Goal: Task Accomplishment & Management: Manage account settings

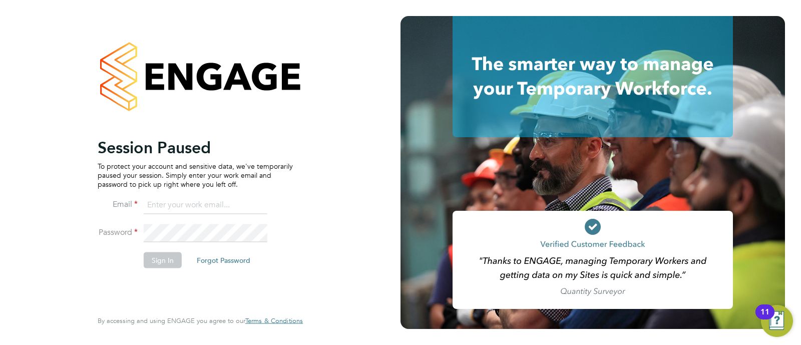
type input "georgiaking@buildingcareersuk.com"
click at [160, 251] on li "Password" at bounding box center [195, 238] width 195 height 28
click at [158, 255] on button "Sign In" at bounding box center [163, 260] width 38 height 16
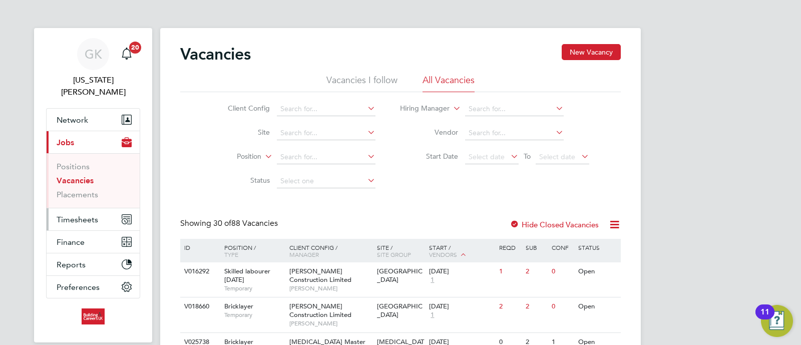
click at [96, 208] on button "Timesheets" at bounding box center [93, 219] width 93 height 22
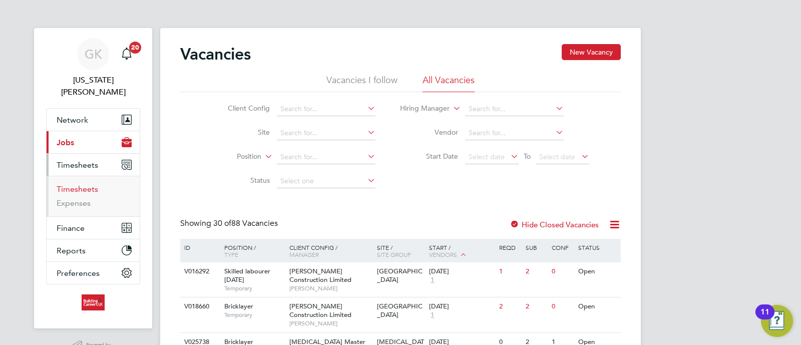
drag, startPoint x: 80, startPoint y: 173, endPoint x: 137, endPoint y: 171, distance: 57.1
click at [80, 184] on link "Timesheets" at bounding box center [78, 189] width 42 height 10
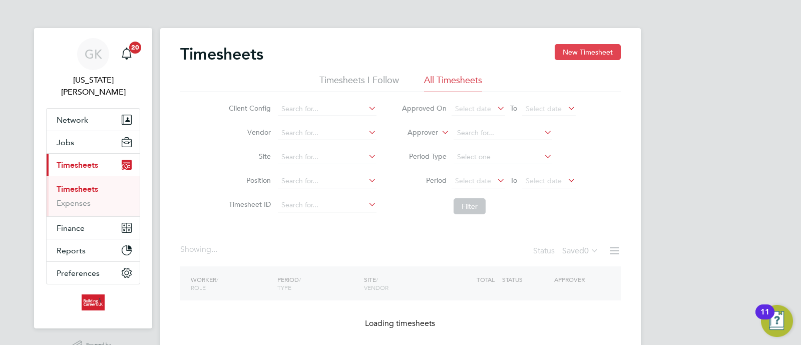
click at [574, 48] on button "New Timesheet" at bounding box center [588, 52] width 66 height 16
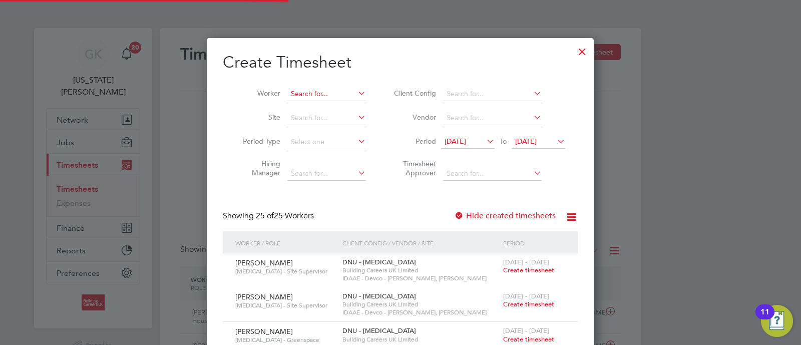
click at [295, 90] on input at bounding box center [326, 94] width 79 height 14
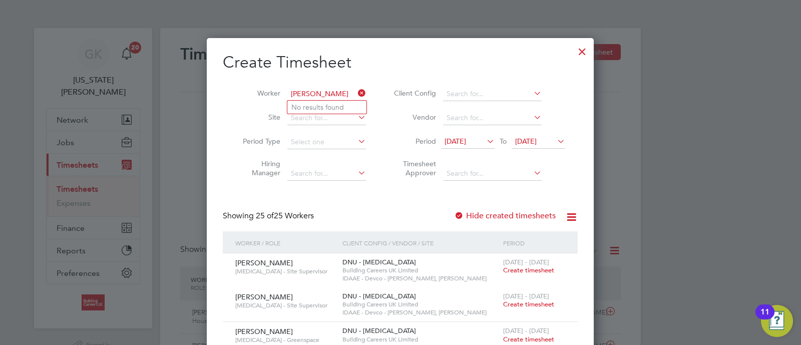
click at [306, 91] on input "john fle" at bounding box center [326, 94] width 79 height 14
click at [303, 91] on input "john fle" at bounding box center [326, 94] width 79 height 14
click at [352, 102] on li "Jonath an Fle ming" at bounding box center [337, 108] width 100 height 14
type input "Jonathan Fleming"
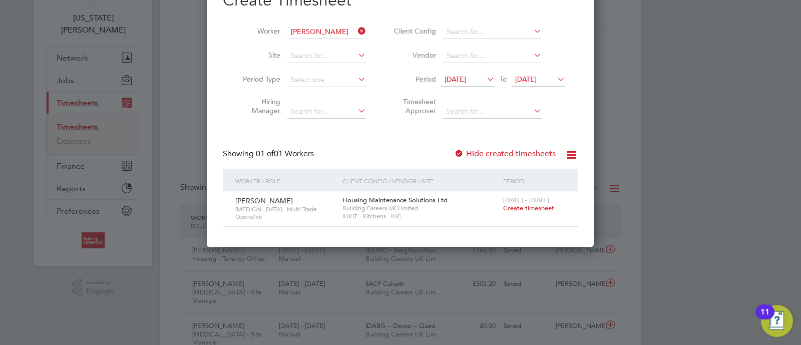
click at [508, 207] on span "Create timesheet" at bounding box center [528, 208] width 51 height 9
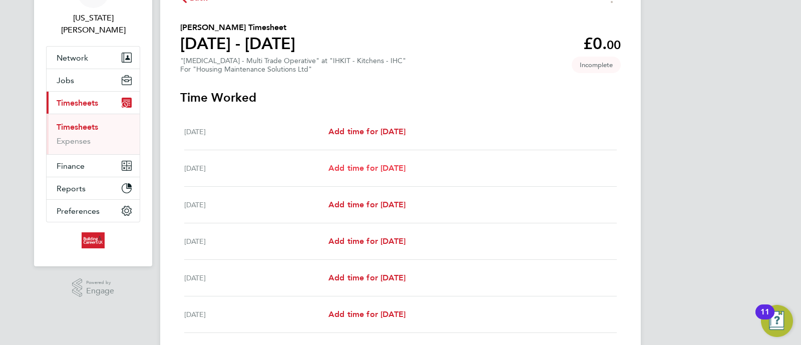
drag, startPoint x: 362, startPoint y: 160, endPoint x: 378, endPoint y: 167, distance: 17.5
click at [362, 160] on div "Tue 26 Aug Add time for Tue 26 Aug Add time for Tue 26 Aug" at bounding box center [400, 168] width 433 height 37
click at [377, 166] on span "Add time for Tue 26 Aug" at bounding box center [366, 168] width 77 height 10
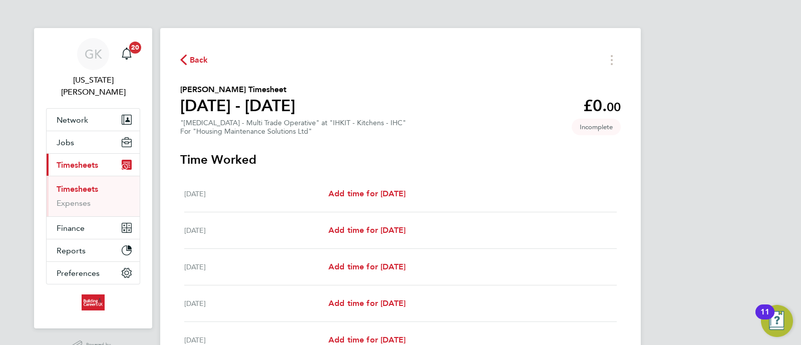
select select "30"
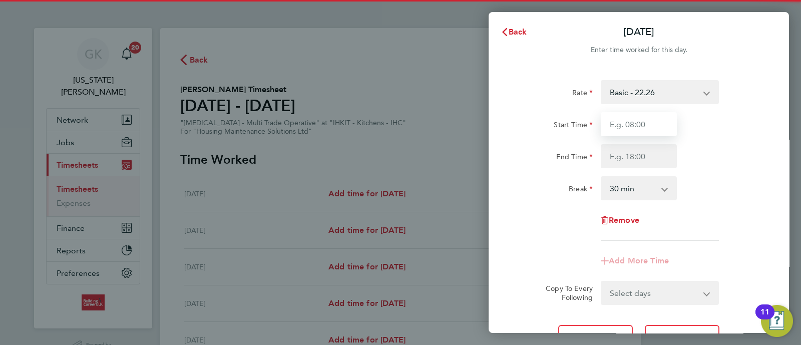
click at [625, 133] on input "Start Time" at bounding box center [639, 124] width 76 height 24
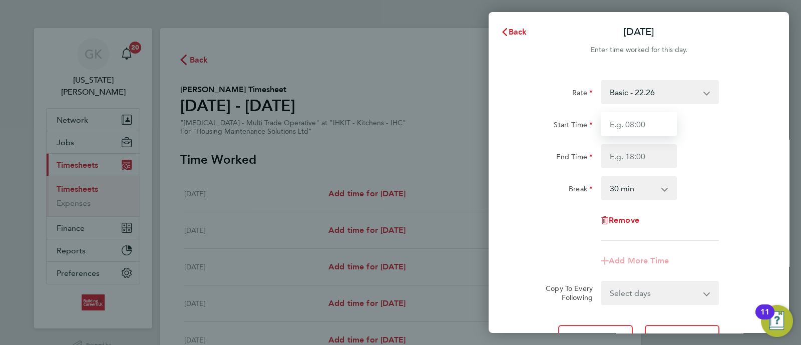
type input "08:00"
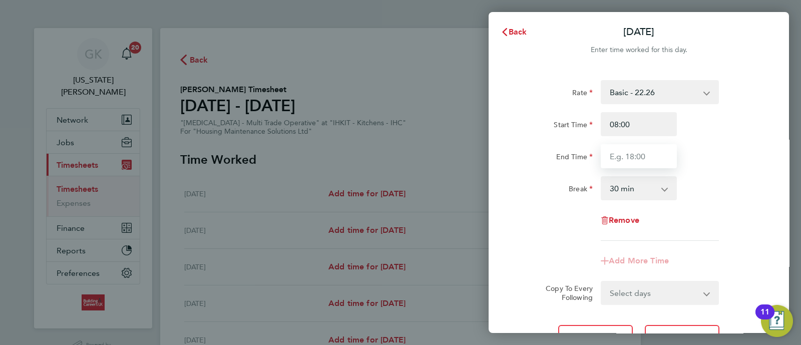
click at [617, 158] on input "End Time" at bounding box center [639, 156] width 76 height 24
type input "16:30"
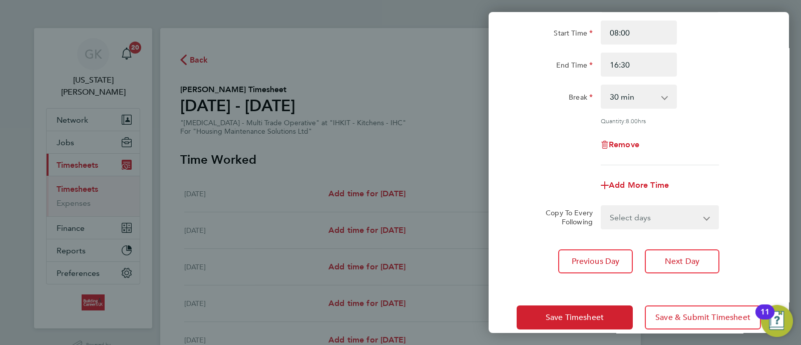
click at [706, 117] on div "Rate Basic - 22.26 Start Time 08:00 End Time 16:30 Break 0 min 15 min 30 min 45…" at bounding box center [639, 76] width 244 height 177
click at [609, 314] on button "Save Timesheet" at bounding box center [575, 317] width 116 height 24
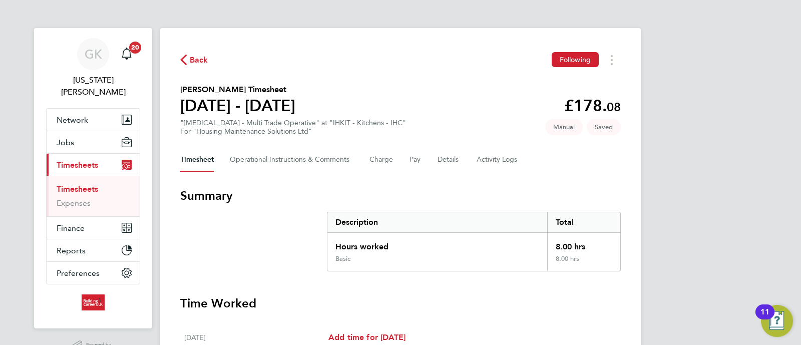
drag, startPoint x: 695, startPoint y: 174, endPoint x: 480, endPoint y: 190, distance: 215.4
click at [694, 174] on div "GK Georgia King Notifications 20 Applications: Network Team Members Businesses …" at bounding box center [400, 337] width 801 height 675
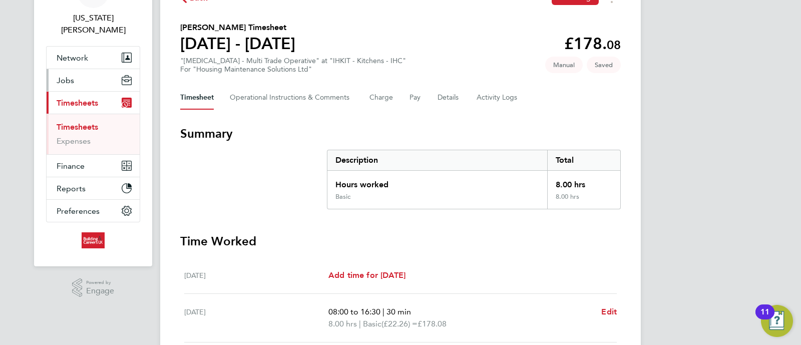
click at [84, 69] on button "Jobs" at bounding box center [93, 80] width 93 height 22
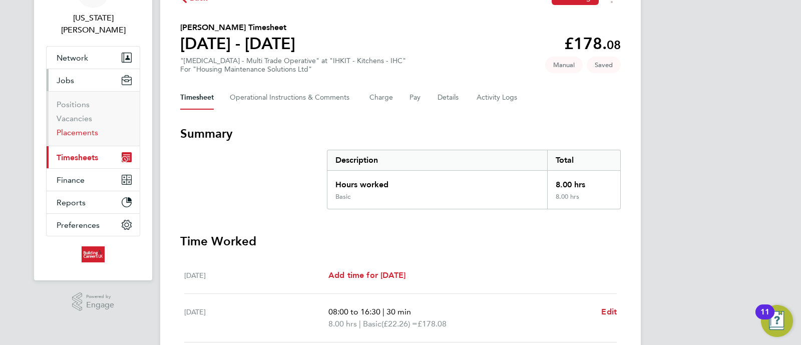
click at [71, 128] on link "Placements" at bounding box center [78, 133] width 42 height 10
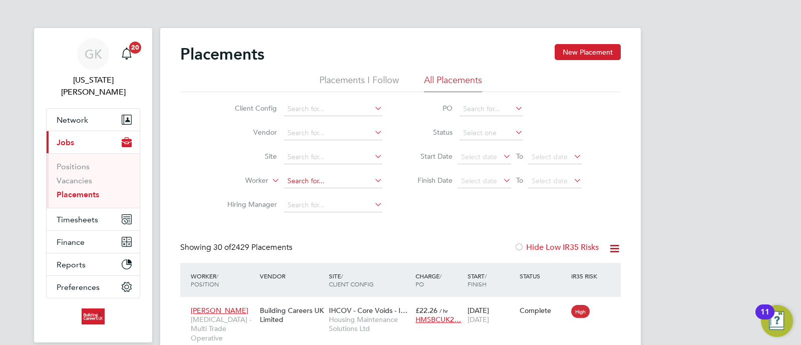
click at [306, 183] on input at bounding box center [333, 181] width 99 height 14
click at [345, 265] on li "Jonath an Fleming" at bounding box center [350, 263] width 133 height 14
type input "Jonathan Fleming"
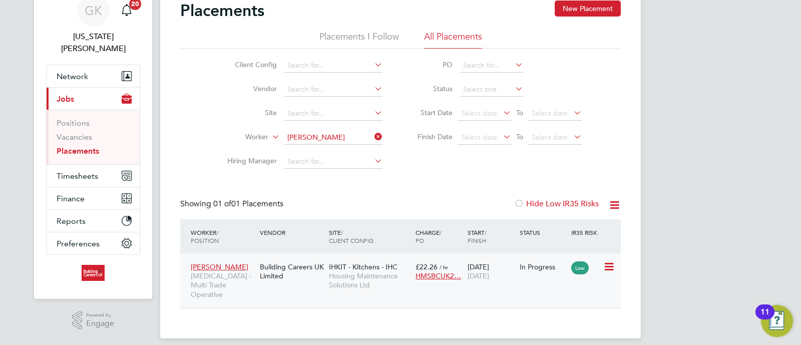
click at [389, 274] on span "Housing Maintenance Solutions Ltd" at bounding box center [370, 280] width 82 height 18
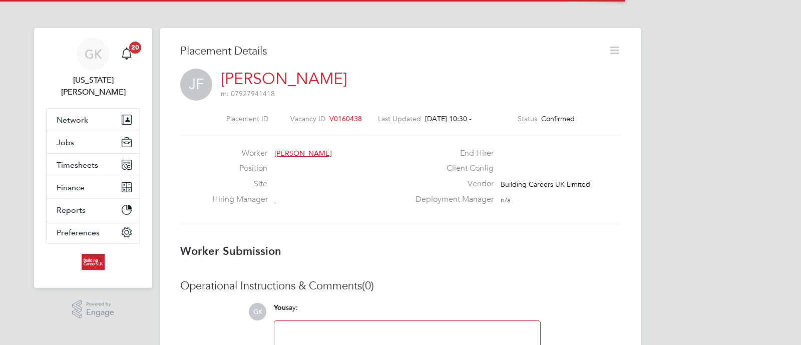
click at [607, 41] on div "Placement Details JF Jonathan Fleming m: 07927941418 Placement ID Vacancy ID V0…" at bounding box center [400, 243] width 481 height 430
click at [613, 48] on icon at bounding box center [614, 50] width 13 height 13
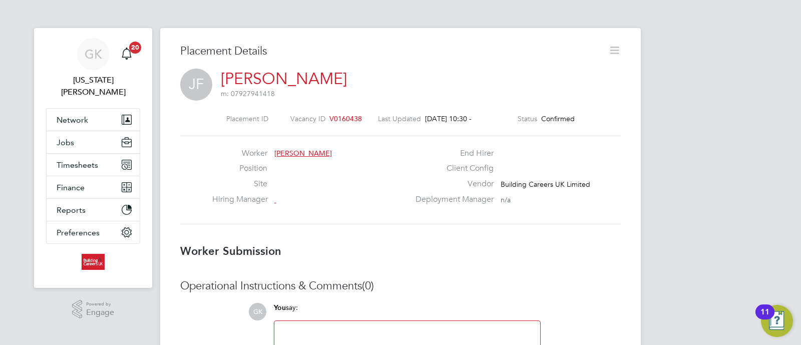
click at [614, 53] on icon at bounding box center [614, 50] width 13 height 13
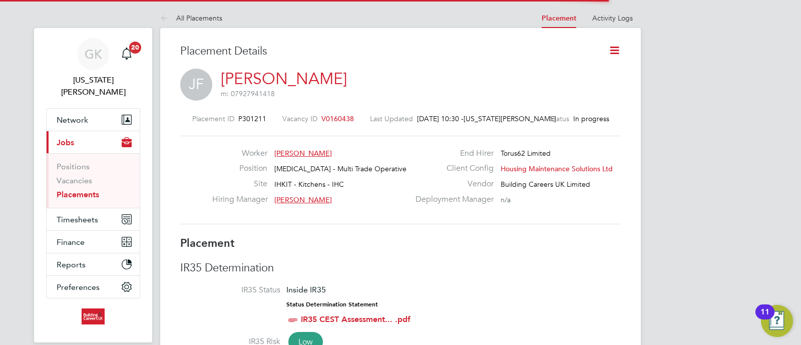
scroll to position [5, 5]
drag, startPoint x: 623, startPoint y: 52, endPoint x: 618, endPoint y: 51, distance: 5.5
click at [618, 51] on icon at bounding box center [614, 50] width 13 height 13
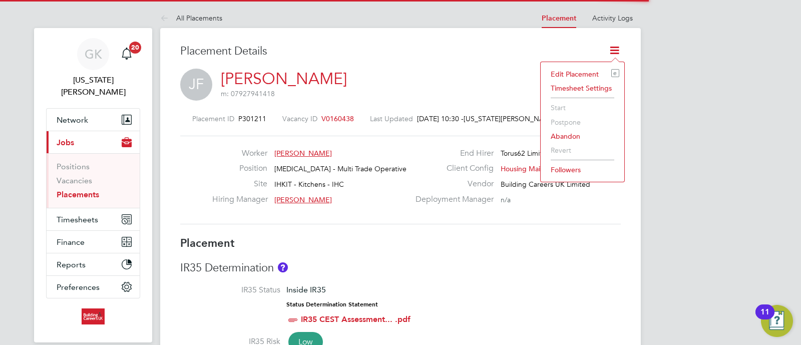
click at [593, 75] on li "Edit Placement e" at bounding box center [583, 74] width 74 height 14
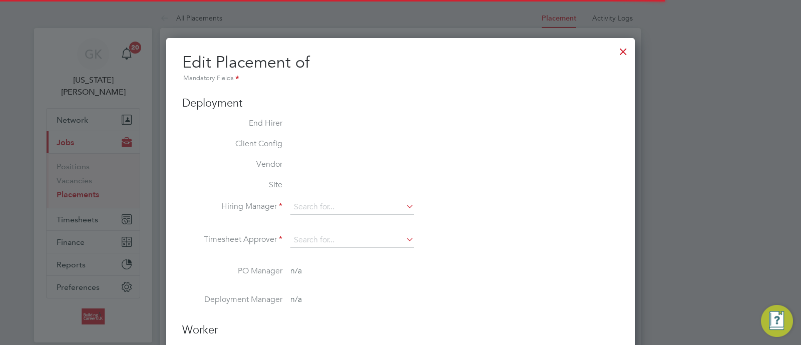
type input "Karl Sandford"
type input "18 Aug 2025"
type input "31 Dec 2025"
type input "08:00"
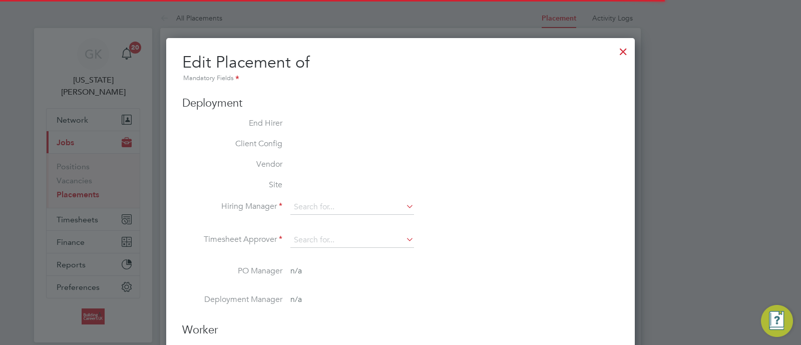
type input "18:00"
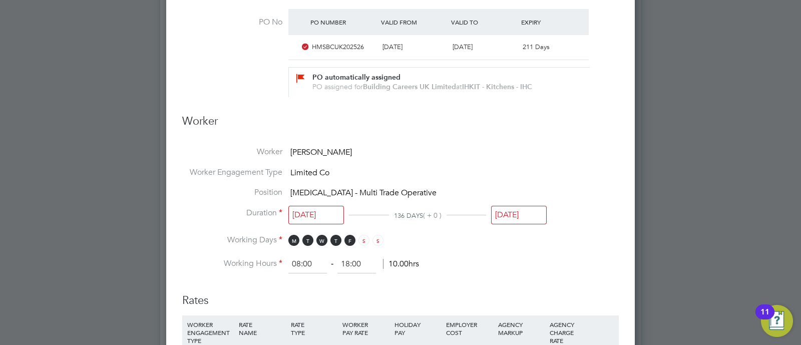
click at [512, 211] on input "31 Dec 2025" at bounding box center [519, 215] width 56 height 19
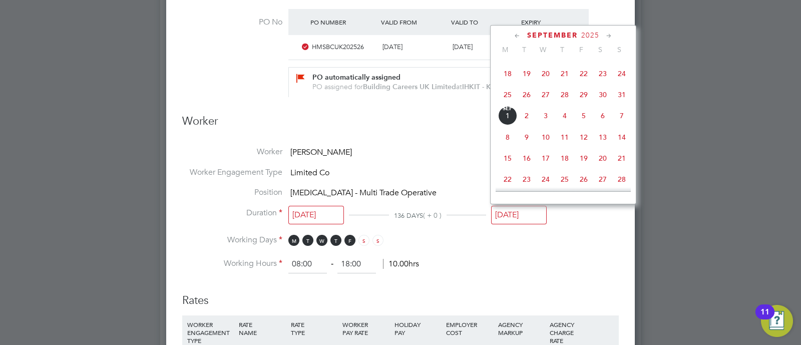
click at [542, 97] on span "27" at bounding box center [545, 94] width 19 height 19
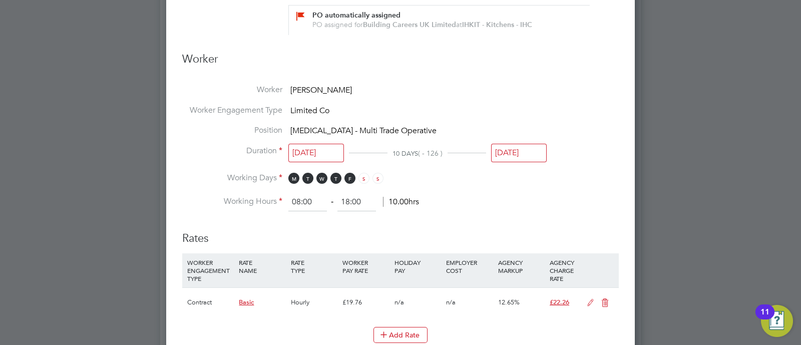
click at [526, 149] on input "27 Aug 2025" at bounding box center [519, 153] width 56 height 19
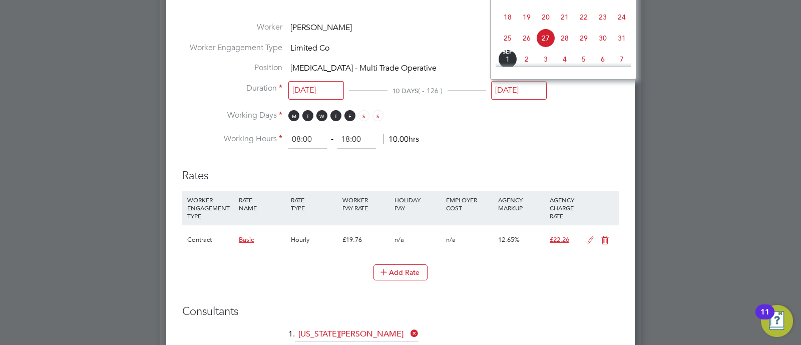
click at [544, 27] on span "20" at bounding box center [545, 17] width 19 height 19
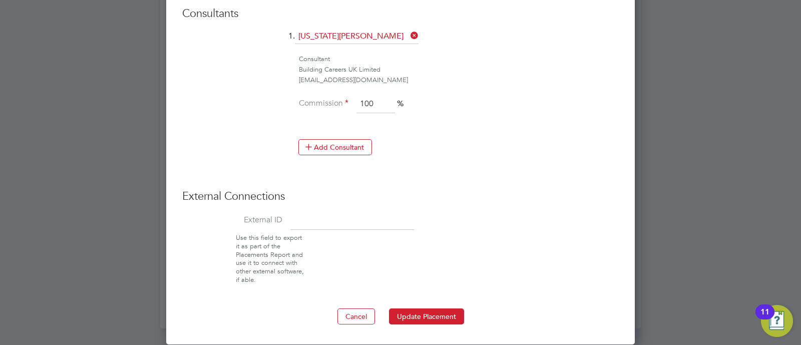
click at [431, 308] on button "Update Placement" at bounding box center [426, 316] width 75 height 16
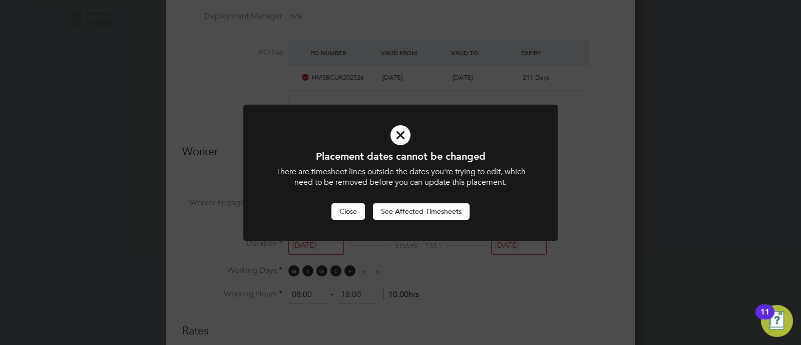
click at [355, 211] on button "Close" at bounding box center [348, 211] width 34 height 16
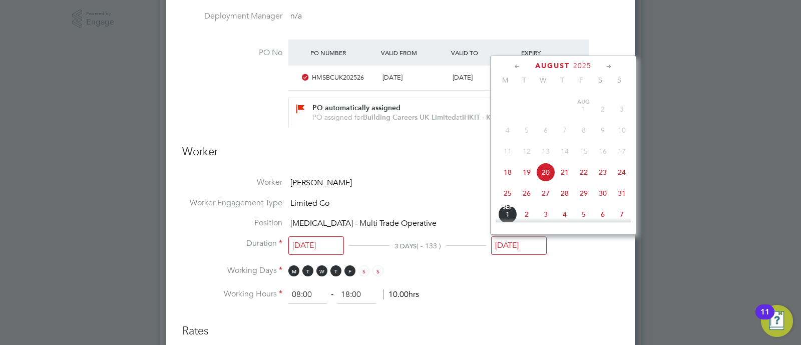
click at [519, 245] on input "20 Aug 2025" at bounding box center [519, 245] width 56 height 19
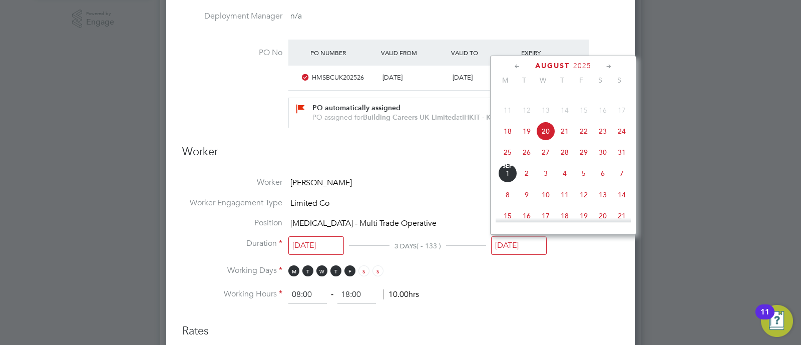
click at [546, 162] on span "27" at bounding box center [545, 152] width 19 height 19
type input "27 Aug 2025"
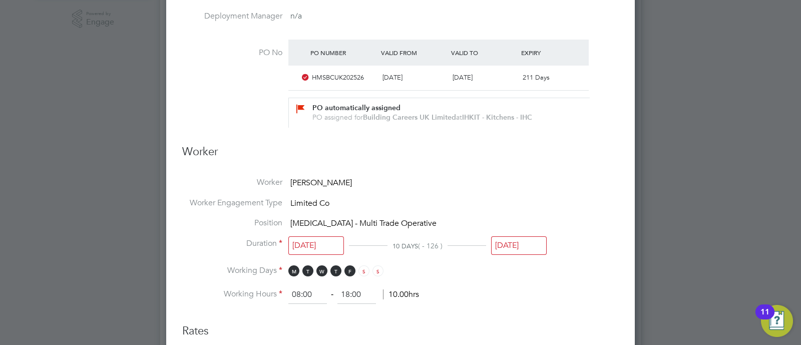
click at [528, 309] on ng-form "Deployment End Hirer Torus62 Limited Client Config Housing Maintenance Solution…" at bounding box center [400, 264] width 437 height 1027
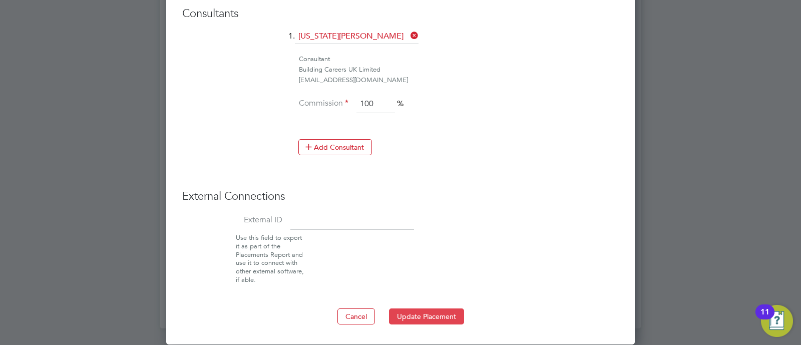
click at [422, 315] on button "Update Placement" at bounding box center [426, 316] width 75 height 16
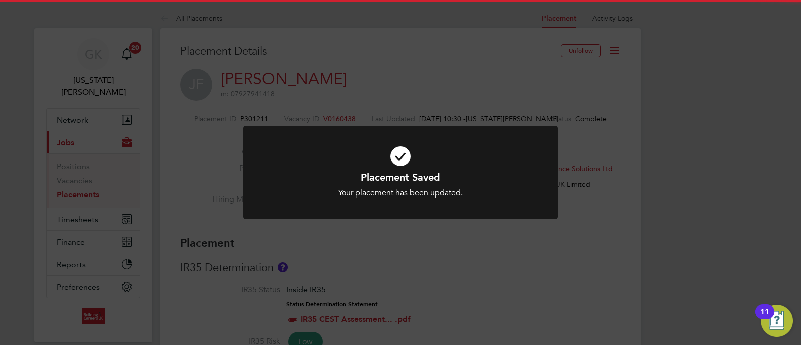
click at [650, 81] on div "Placement Saved Your placement has been updated. Cancel Okay" at bounding box center [400, 172] width 801 height 345
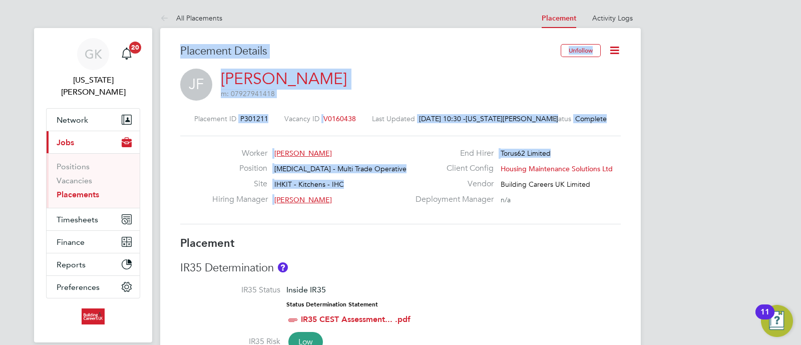
drag, startPoint x: 554, startPoint y: 156, endPoint x: 167, endPoint y: 43, distance: 403.3
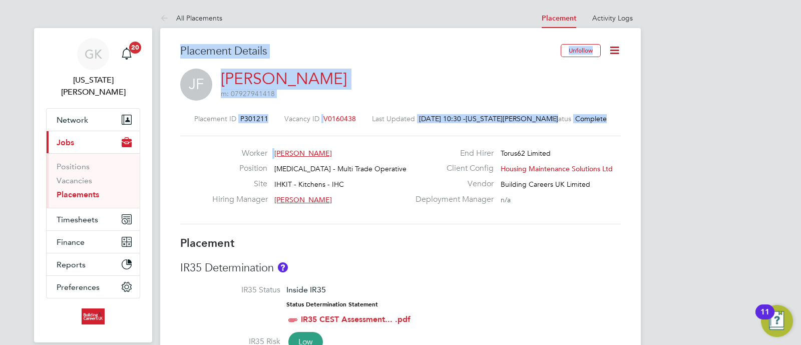
drag, startPoint x: 399, startPoint y: 155, endPoint x: 173, endPoint y: 42, distance: 252.6
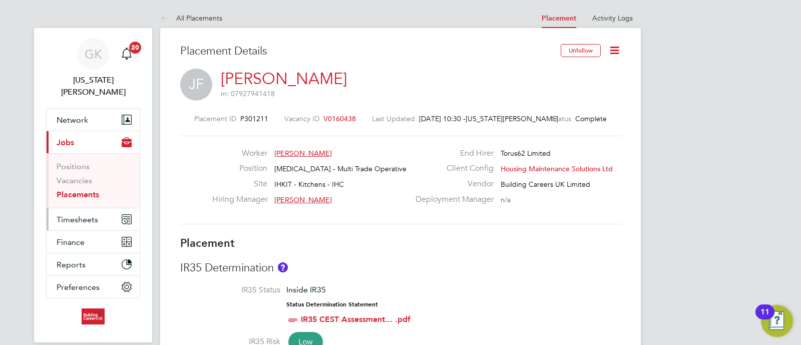
click at [77, 215] on span "Timesheets" at bounding box center [78, 220] width 42 height 10
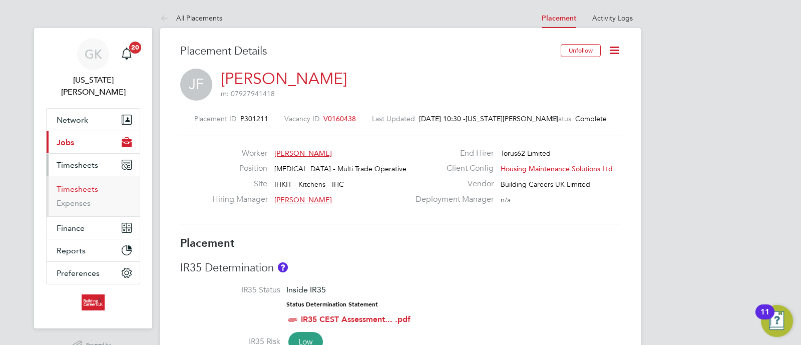
click at [79, 184] on link "Timesheets" at bounding box center [78, 189] width 42 height 10
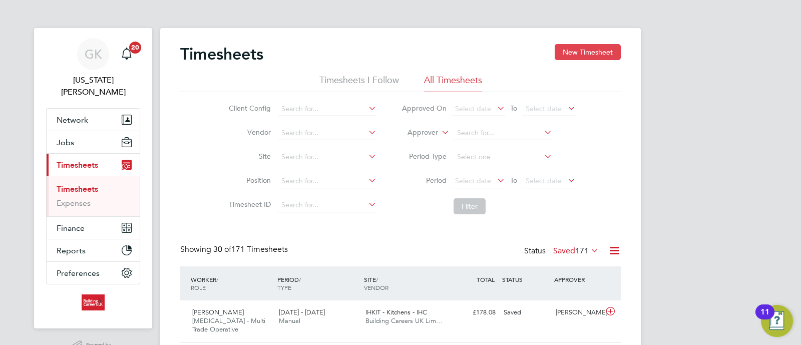
click at [582, 47] on button "New Timesheet" at bounding box center [588, 52] width 66 height 16
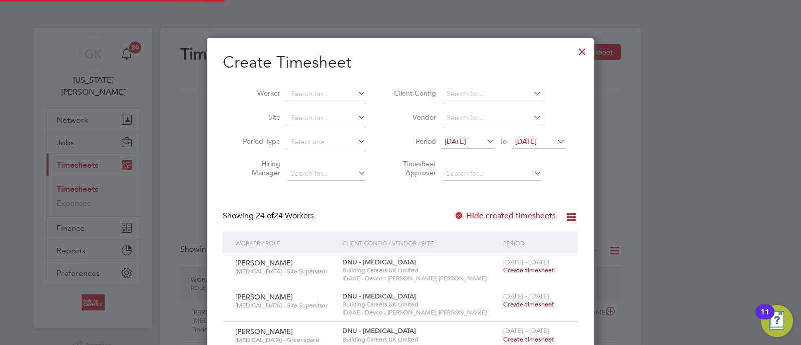
scroll to position [1474, 388]
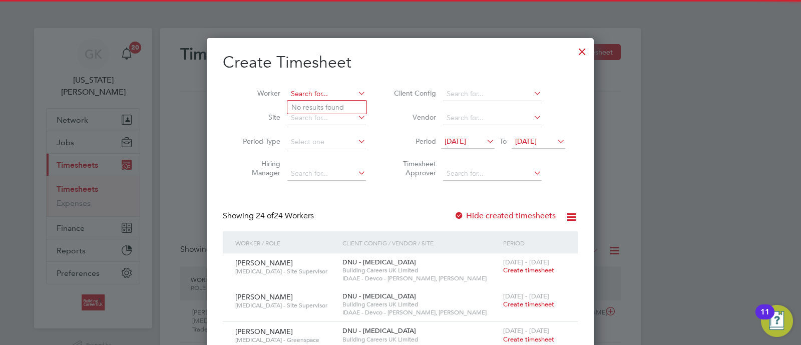
click at [318, 87] on input at bounding box center [326, 94] width 79 height 14
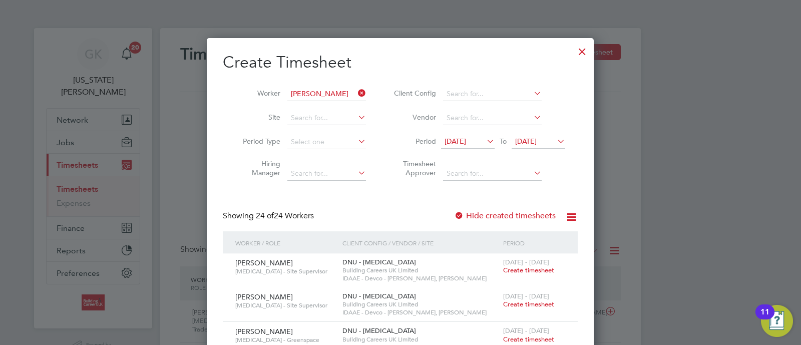
click at [316, 172] on li "Paul J ones" at bounding box center [336, 176] width 98 height 14
type input "Paul Jones"
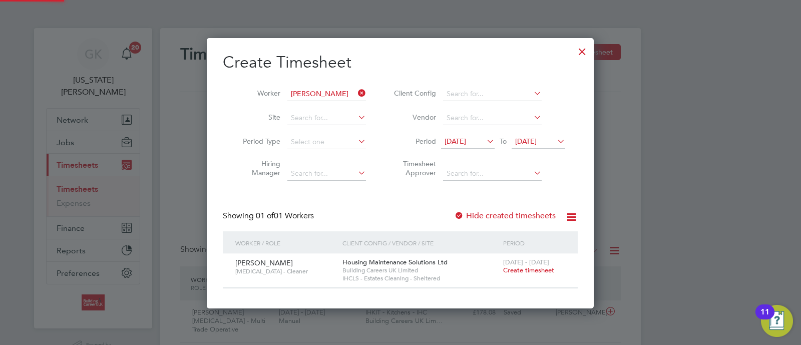
scroll to position [270, 388]
drag, startPoint x: 540, startPoint y: 273, endPoint x: 584, endPoint y: 289, distance: 47.4
click at [538, 274] on span "Create timesheet" at bounding box center [528, 270] width 51 height 9
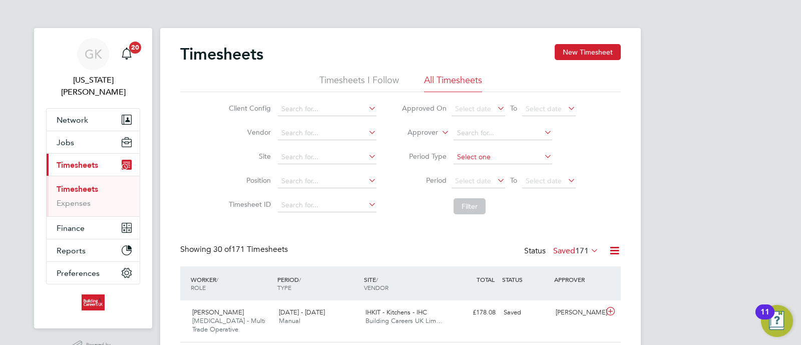
scroll to position [25, 87]
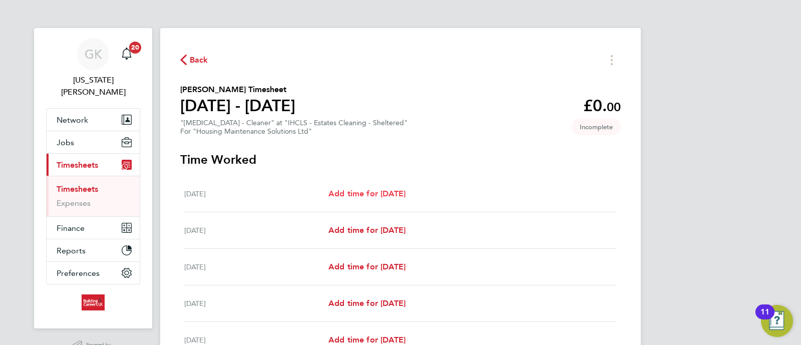
click at [383, 195] on span "Add time for Mon 25 Aug" at bounding box center [366, 194] width 77 height 10
select select "30"
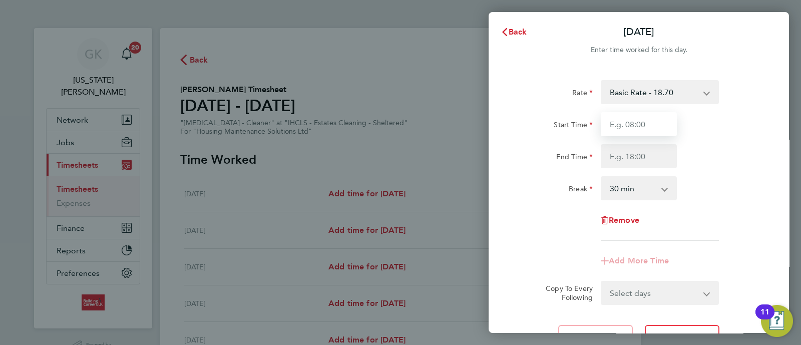
drag, startPoint x: 634, startPoint y: 117, endPoint x: 640, endPoint y: 124, distance: 9.3
click at [634, 117] on input "Start Time" at bounding box center [639, 124] width 76 height 24
type input "08:00"
drag, startPoint x: 767, startPoint y: 29, endPoint x: 476, endPoint y: 186, distance: 330.0
click at [765, 32] on span "Cancel" at bounding box center [765, 32] width 29 height 10
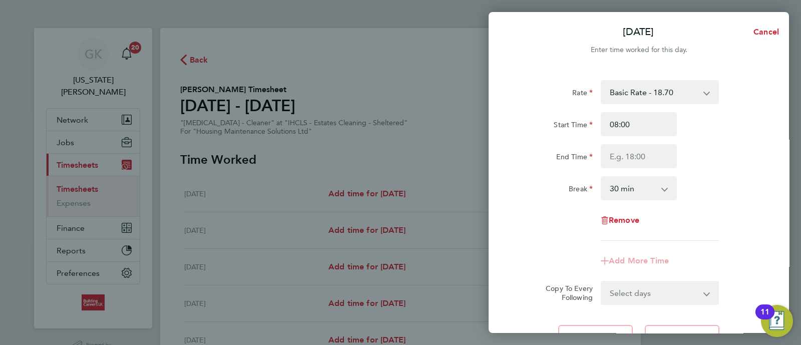
select select "30"
click at [521, 35] on span "Back" at bounding box center [518, 32] width 19 height 10
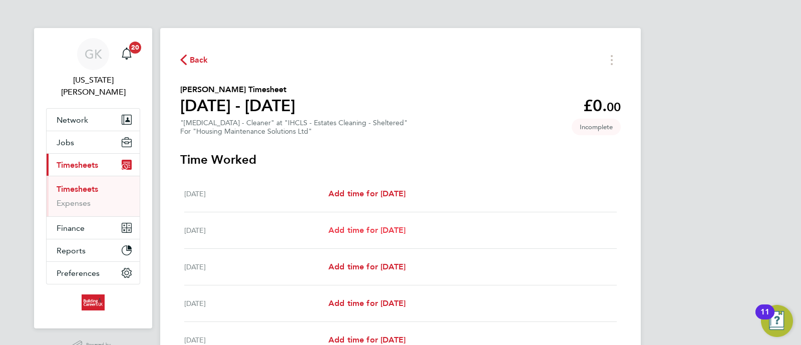
click at [406, 228] on span "Add time for Tue 26 Aug" at bounding box center [366, 230] width 77 height 10
select select "30"
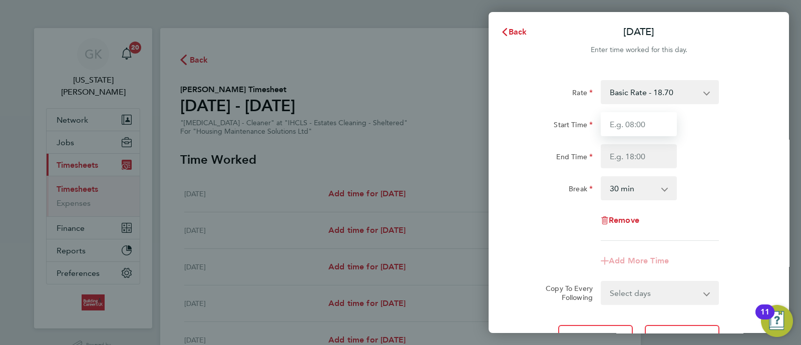
click at [648, 118] on input "Start Time" at bounding box center [639, 124] width 76 height 24
type input "08:00"
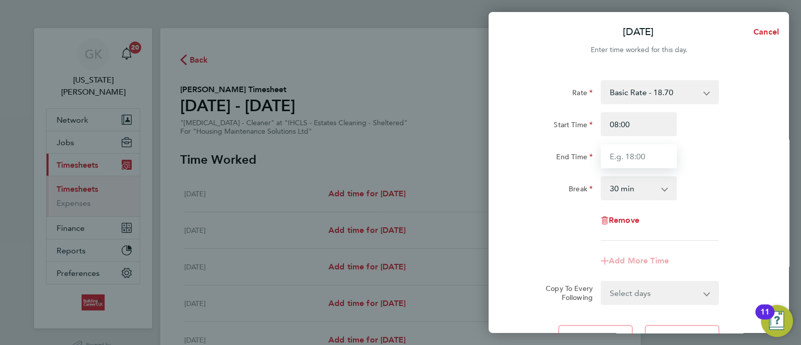
click at [634, 162] on input "End Time" at bounding box center [639, 156] width 76 height 24
type input "16:30"
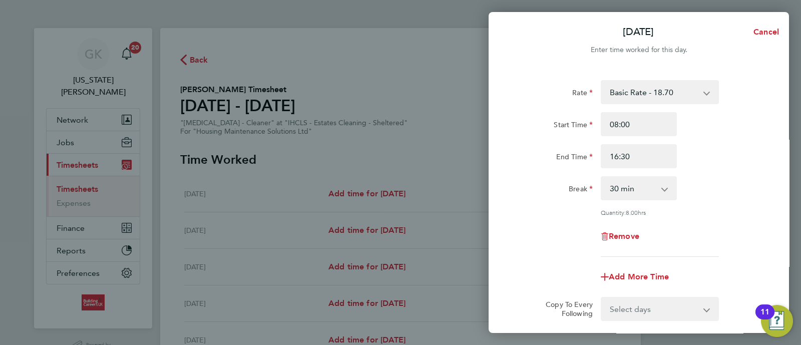
drag, startPoint x: 728, startPoint y: 141, endPoint x: 718, endPoint y: 156, distance: 18.3
click at [729, 141] on div "Start Time 08:00 End Time 16:30" at bounding box center [639, 140] width 252 height 56
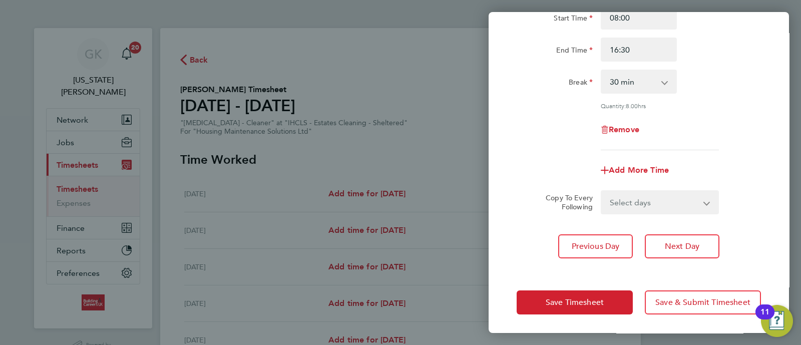
click at [616, 200] on select "Select days Day Weekday (Mon-Fri) Weekend (Sat-Sun) Wednesday Thursday Friday S…" at bounding box center [654, 202] width 105 height 22
select select "WEEKDAY"
click at [602, 191] on select "Select days Day Weekday (Mon-Fri) Weekend (Sat-Sun) Wednesday Thursday Friday S…" at bounding box center [654, 202] width 105 height 22
select select "2025-08-31"
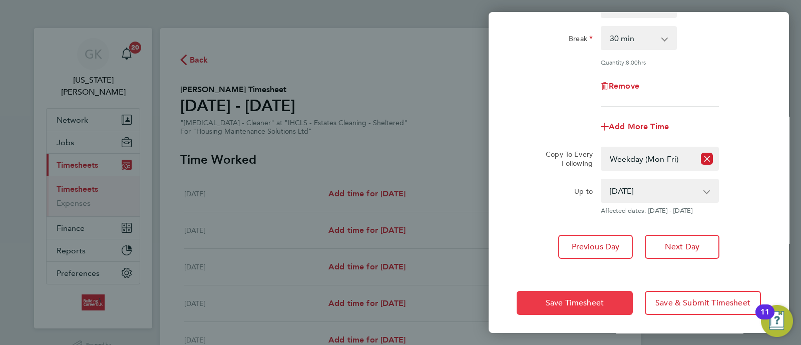
click at [578, 291] on button "Save Timesheet" at bounding box center [575, 303] width 116 height 24
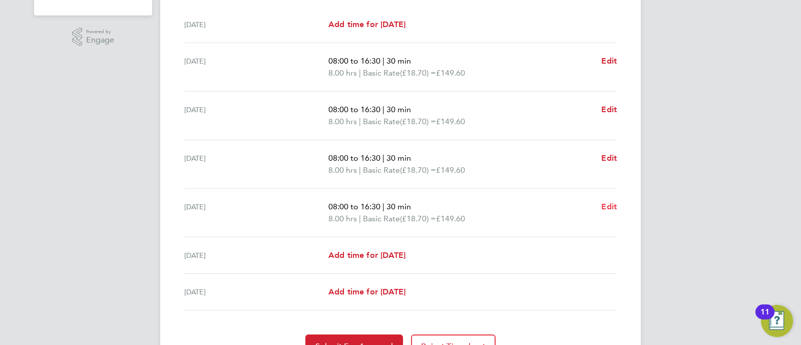
click at [613, 206] on span "Edit" at bounding box center [609, 207] width 16 height 10
select select "30"
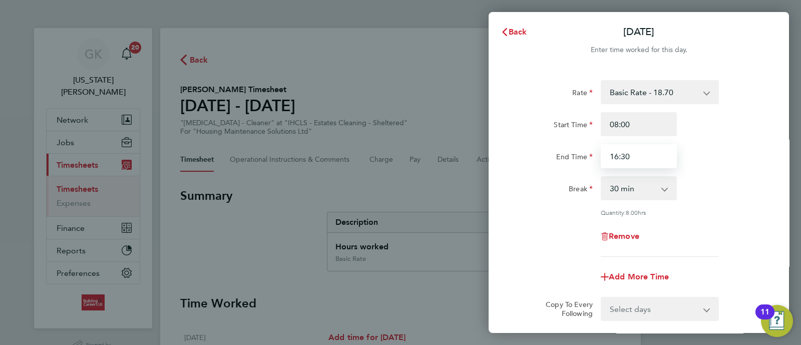
click at [617, 159] on input "16:30" at bounding box center [639, 156] width 76 height 24
type input "15:30"
click at [745, 141] on div "Start Time 08:00 End Time 15:30" at bounding box center [639, 140] width 252 height 56
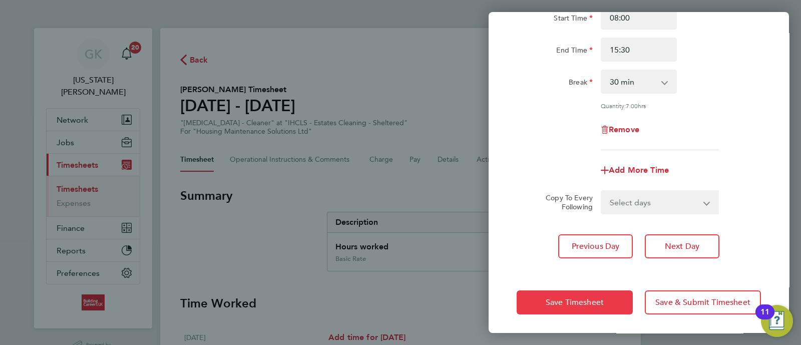
click at [607, 295] on button "Save Timesheet" at bounding box center [575, 302] width 116 height 24
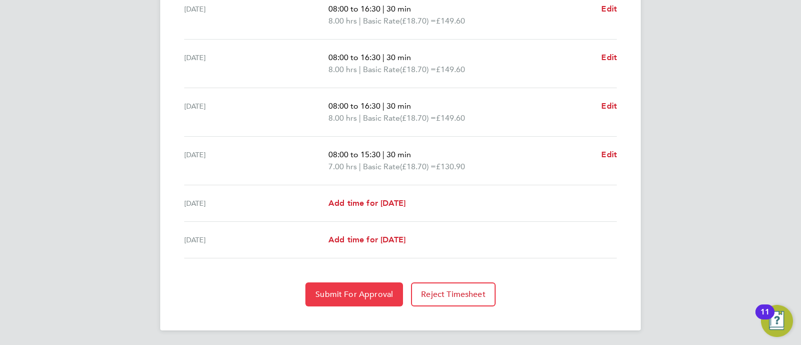
click at [368, 290] on span "Submit For Approval" at bounding box center [354, 294] width 78 height 10
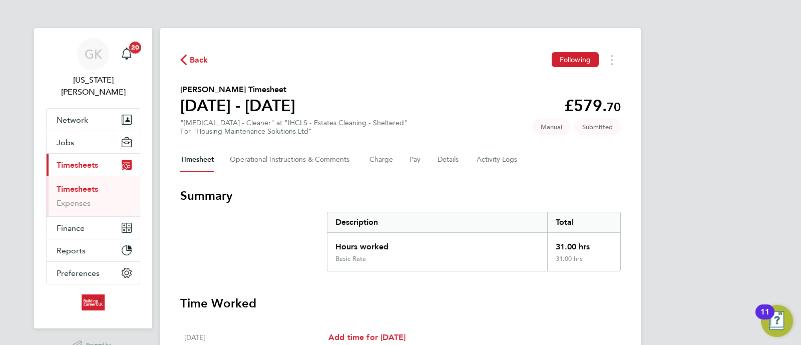
click at [73, 184] on link "Timesheets" at bounding box center [78, 189] width 42 height 10
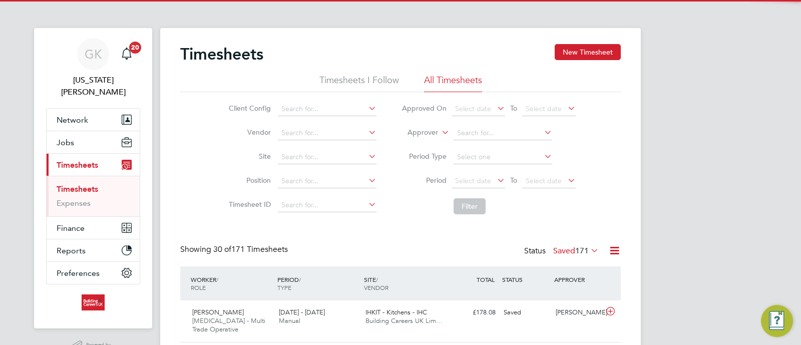
scroll to position [25, 87]
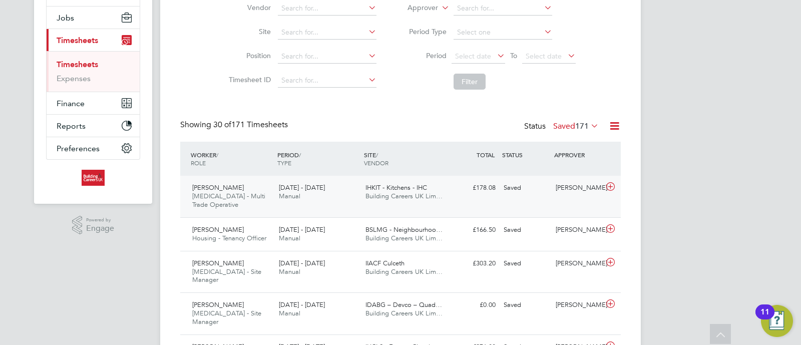
click at [419, 192] on span "Building Careers UK Lim…" at bounding box center [404, 196] width 77 height 9
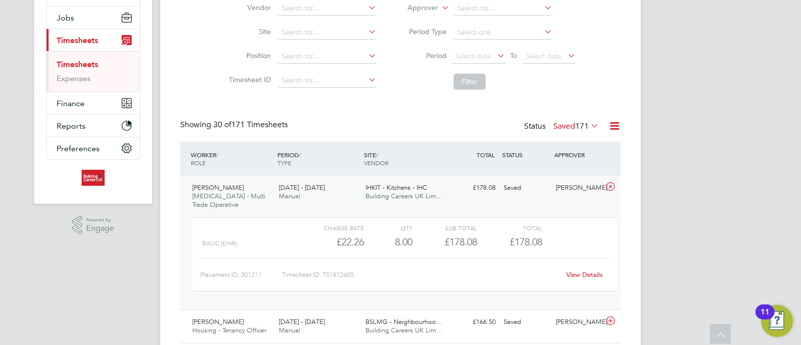
click at [581, 272] on link "View Details" at bounding box center [584, 274] width 37 height 9
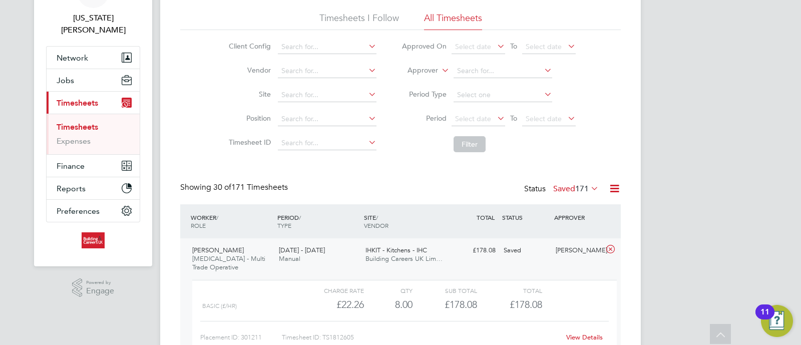
click at [566, 190] on label "Saved 171" at bounding box center [576, 189] width 46 height 10
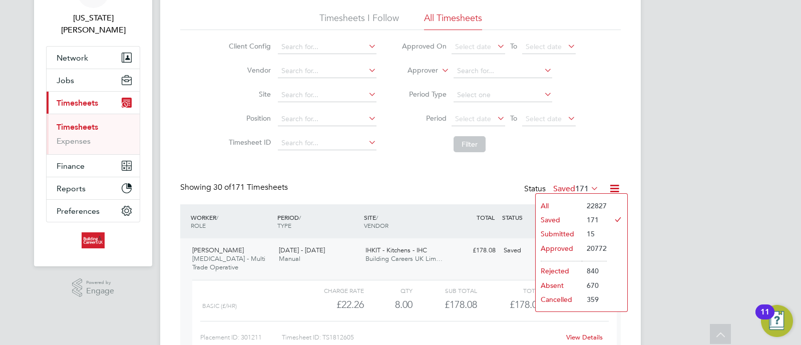
click at [555, 233] on li "Submitted" at bounding box center [559, 234] width 46 height 14
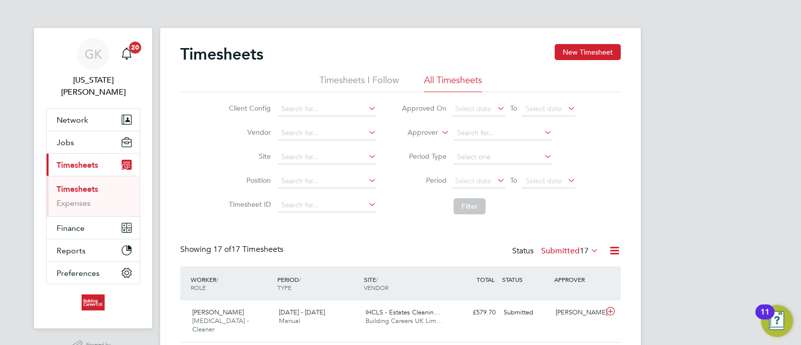
click at [559, 254] on label "Submitted 17" at bounding box center [570, 251] width 58 height 10
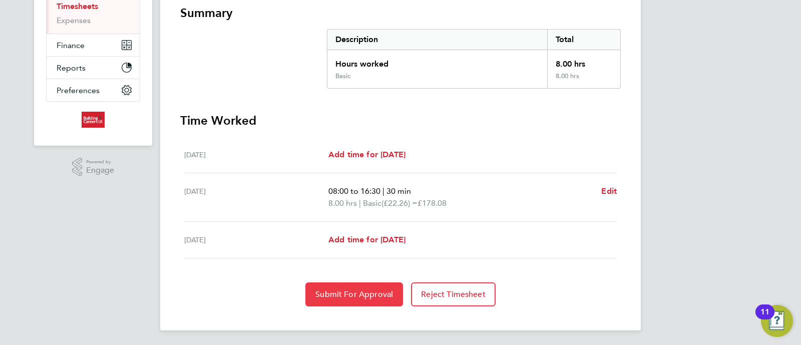
click at [362, 291] on span "Submit For Approval" at bounding box center [354, 294] width 78 height 10
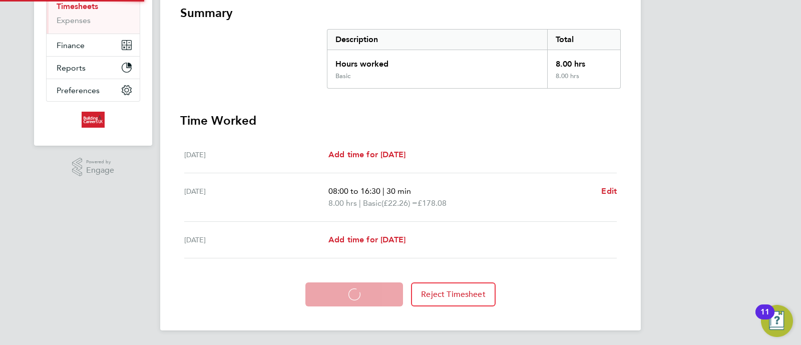
scroll to position [183, 0]
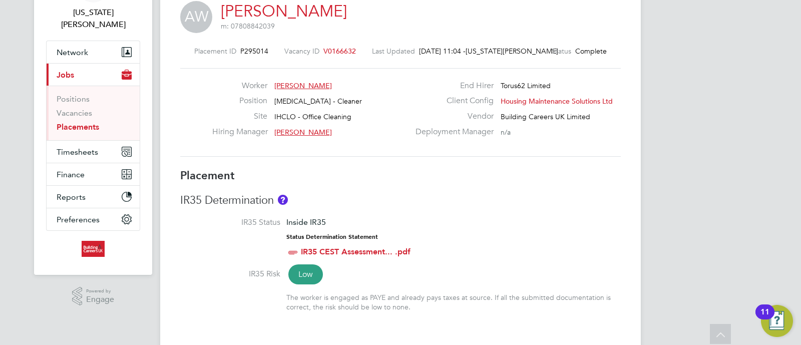
scroll to position [17, 0]
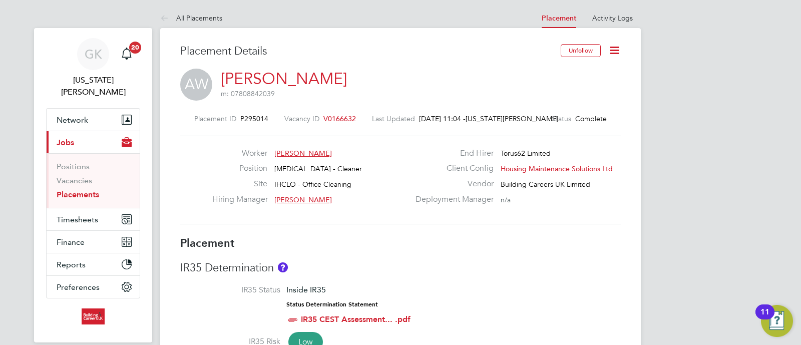
click at [612, 48] on icon at bounding box center [614, 50] width 13 height 13
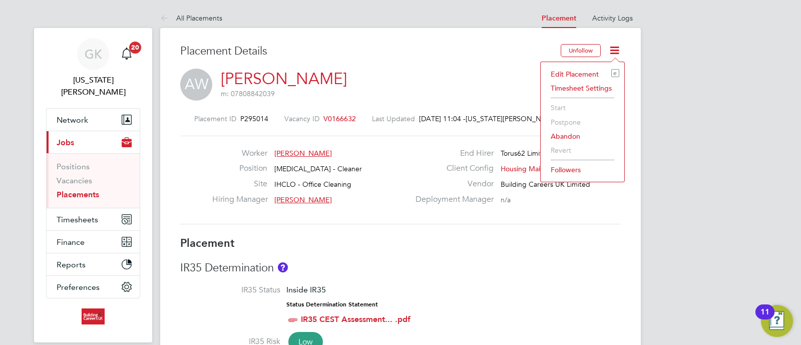
click at [584, 72] on li "Edit Placement e" at bounding box center [583, 74] width 74 height 14
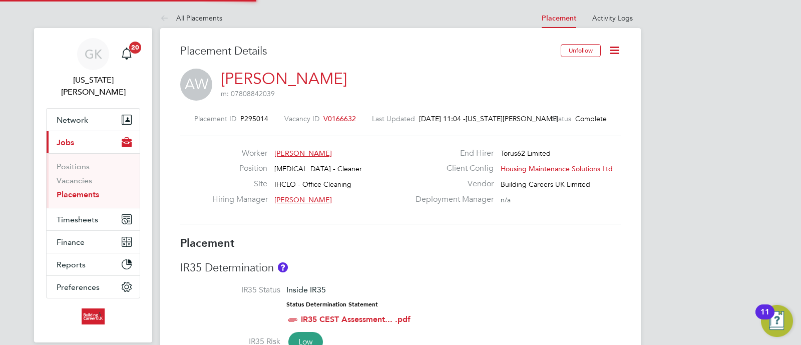
type input "[PERSON_NAME]"
type input "[DATE]"
type input "08:30"
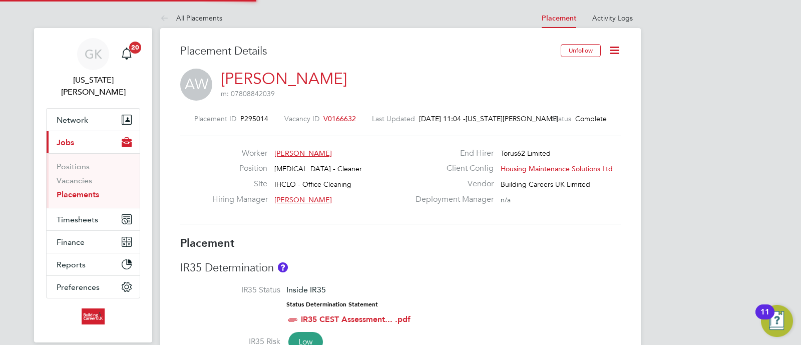
type input "16:30"
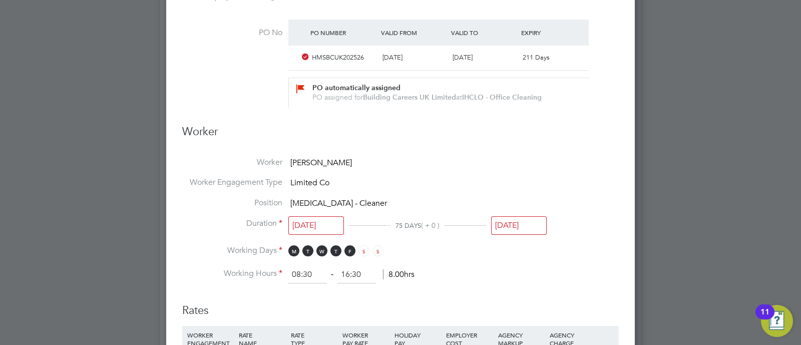
click at [509, 227] on input "[DATE]" at bounding box center [519, 225] width 56 height 19
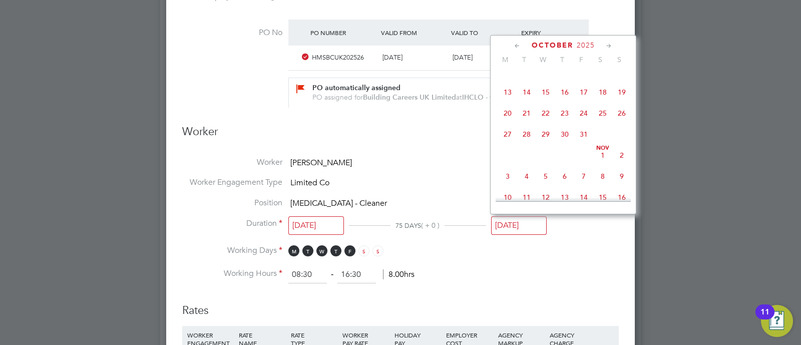
click at [588, 144] on span "31" at bounding box center [583, 134] width 19 height 19
type input "[DATE]"
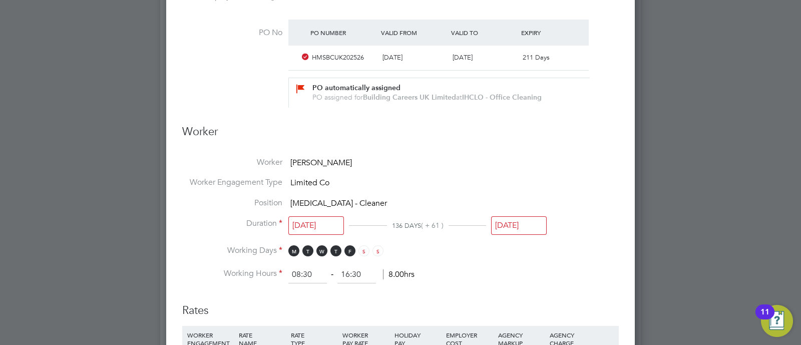
click at [608, 231] on li "Duration [DATE] 136 DAYS ( + 61 ) [DATE]" at bounding box center [400, 231] width 437 height 27
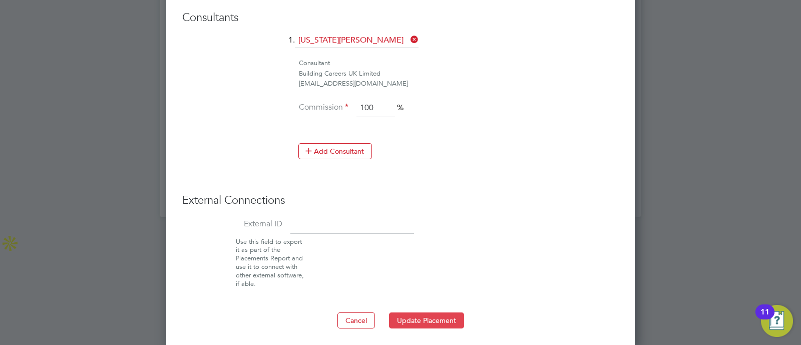
click at [436, 324] on button "Update Placement" at bounding box center [426, 320] width 75 height 16
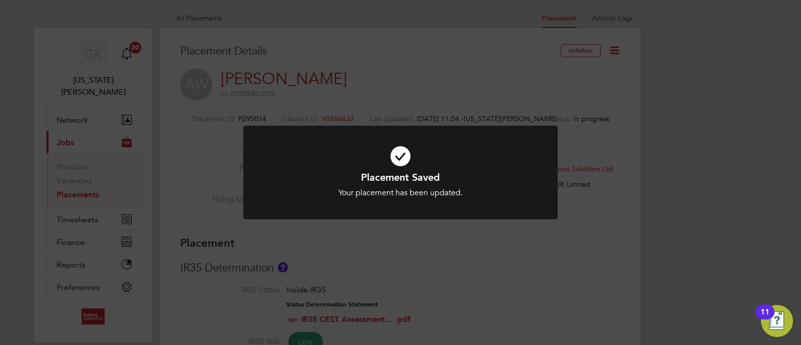
drag, startPoint x: 460, startPoint y: 70, endPoint x: 595, endPoint y: 4, distance: 150.5
click at [466, 69] on div "Placement Saved Your placement has been updated. Cancel Okay" at bounding box center [400, 172] width 801 height 345
